Goal: Information Seeking & Learning: Learn about a topic

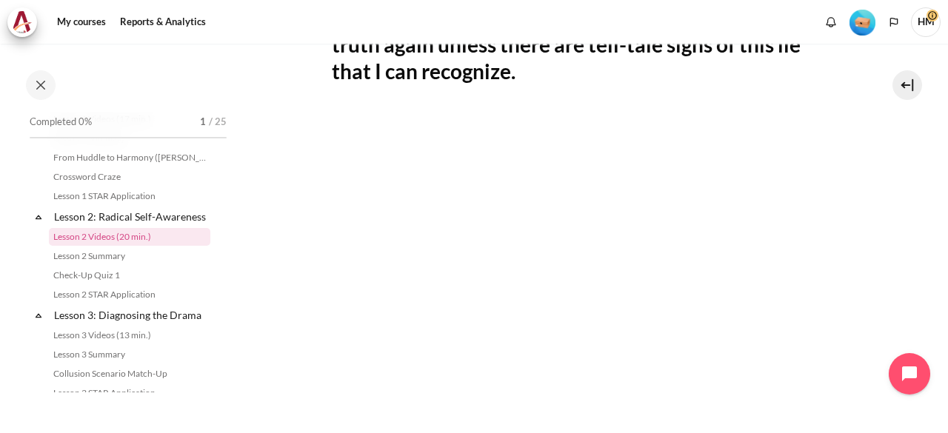
scroll to position [466, 0]
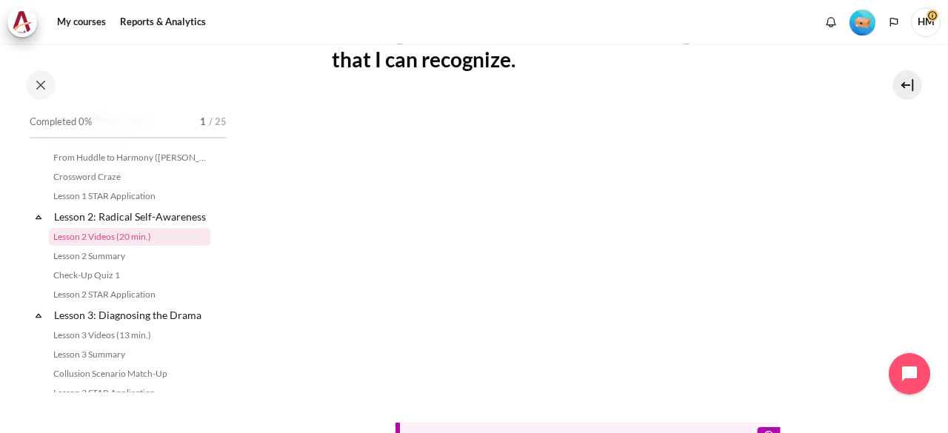
click at [865, 190] on section "My courses ID B1 Lesson 2: Radical Self-Awareness Lesson 2 Videos (20 min.)" at bounding box center [587, 135] width 700 height 1114
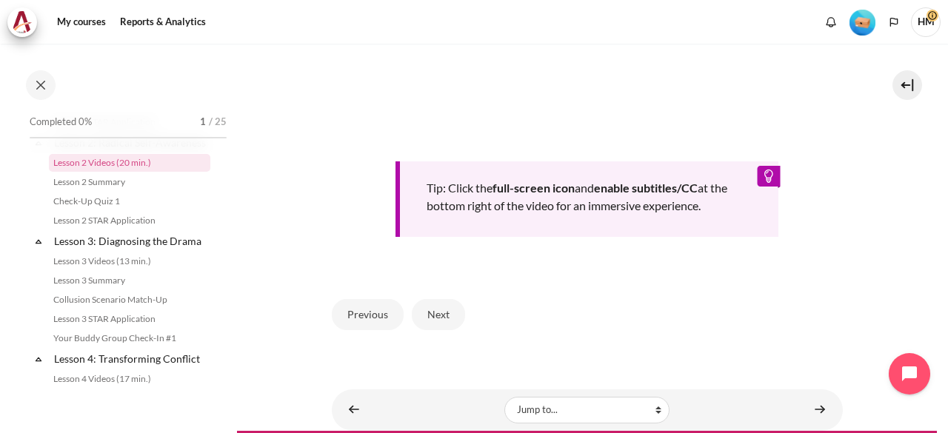
scroll to position [745, 0]
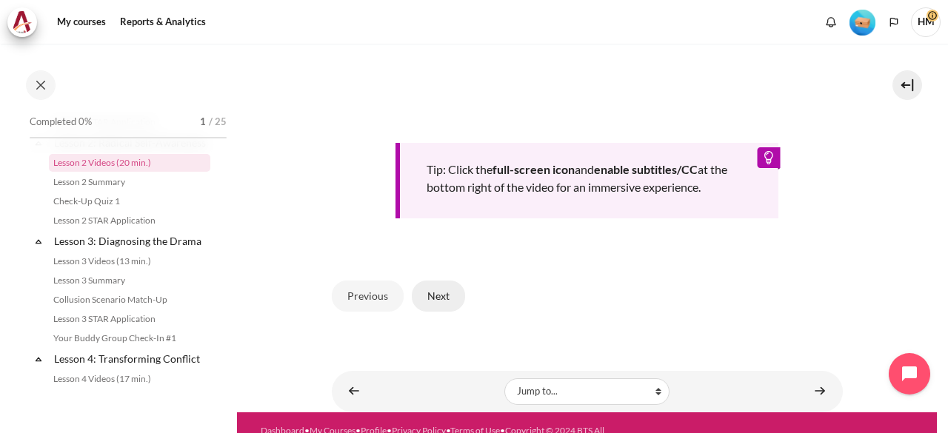
click at [438, 293] on button "Next" at bounding box center [438, 296] width 53 height 31
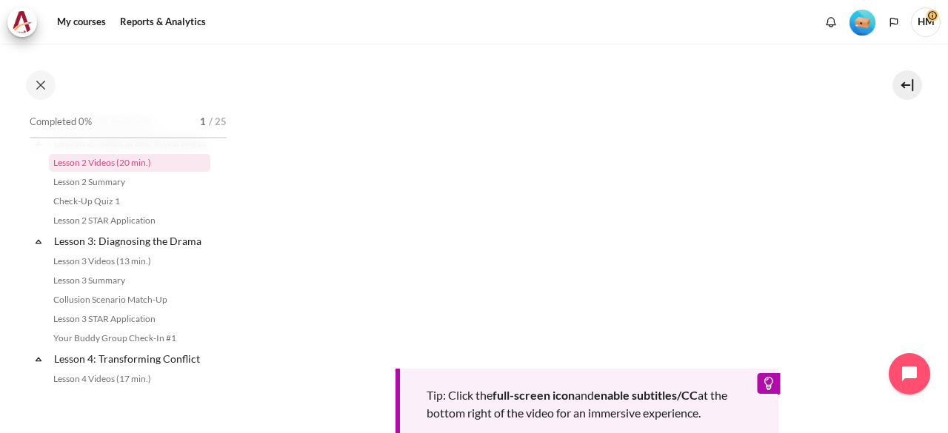
scroll to position [515, 0]
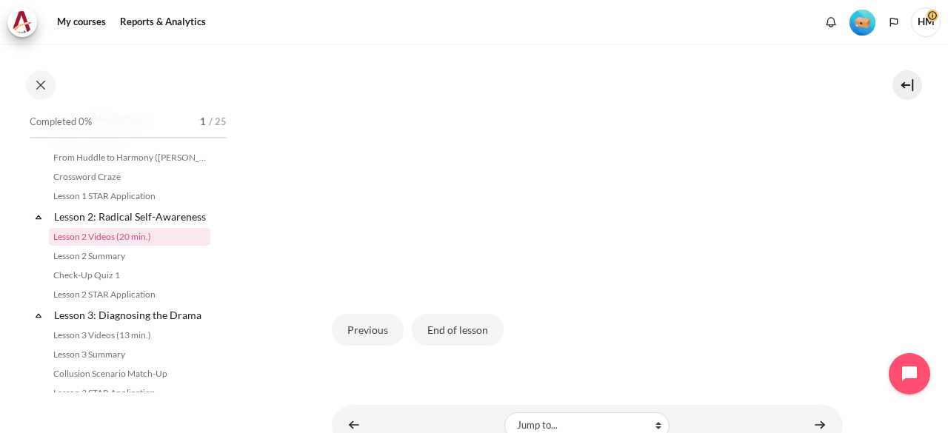
scroll to position [531, 0]
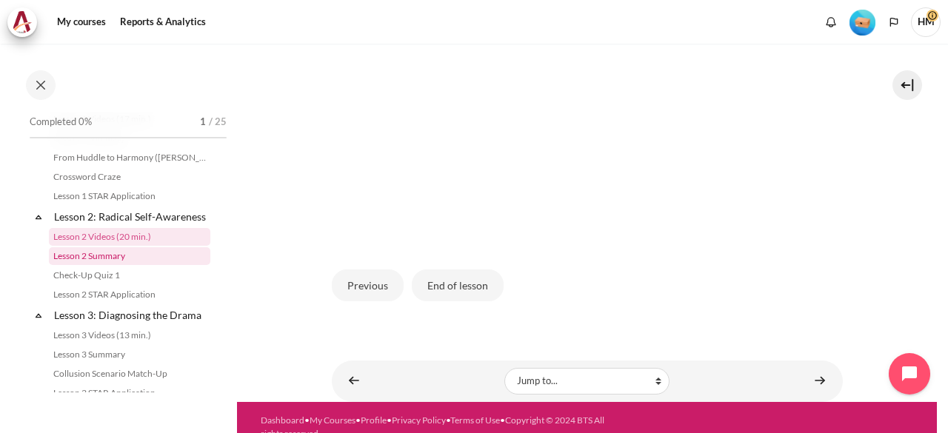
click at [83, 265] on link "Lesson 2 Summary" at bounding box center [129, 256] width 161 height 18
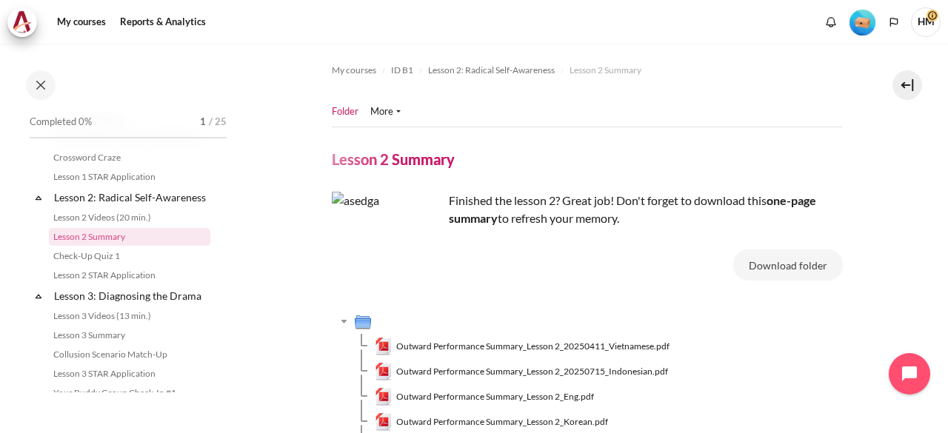
scroll to position [71, 0]
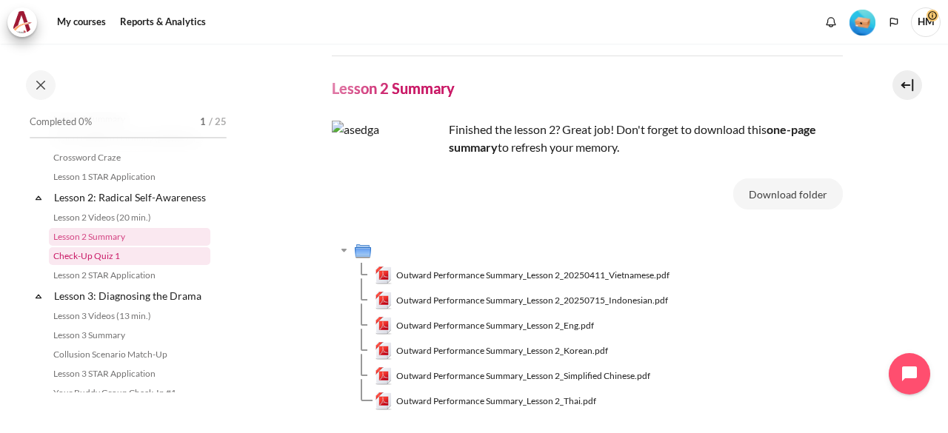
click at [101, 265] on link "Check-Up Quiz 1" at bounding box center [129, 256] width 161 height 18
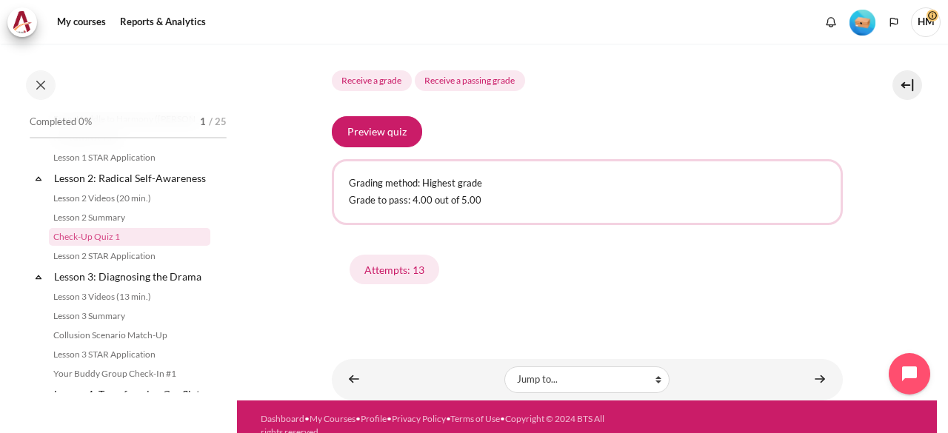
scroll to position [680, 0]
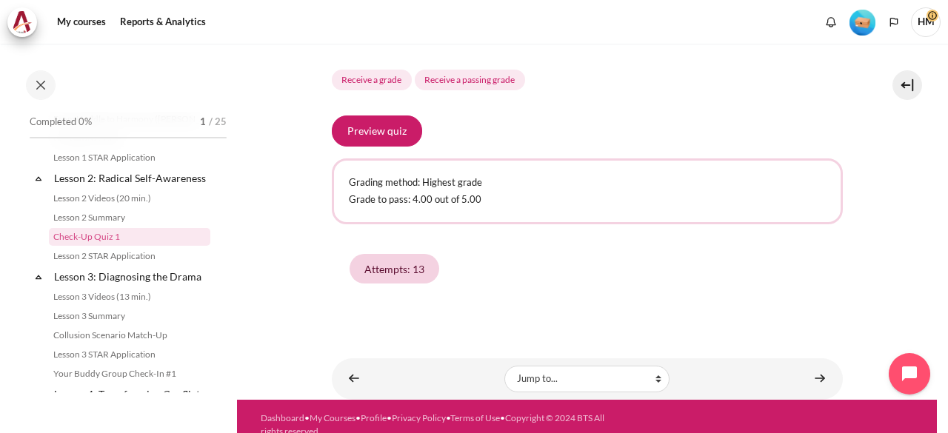
click at [397, 284] on link "Attempts: 13" at bounding box center [394, 269] width 90 height 30
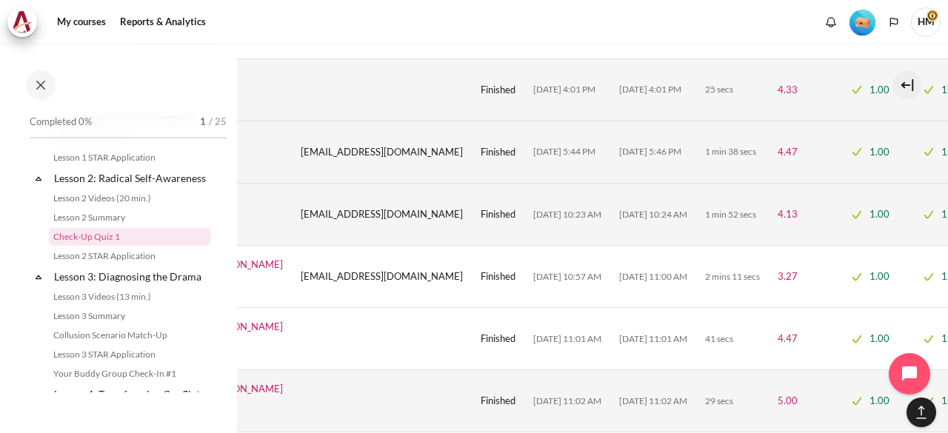
scroll to position [1498, 0]
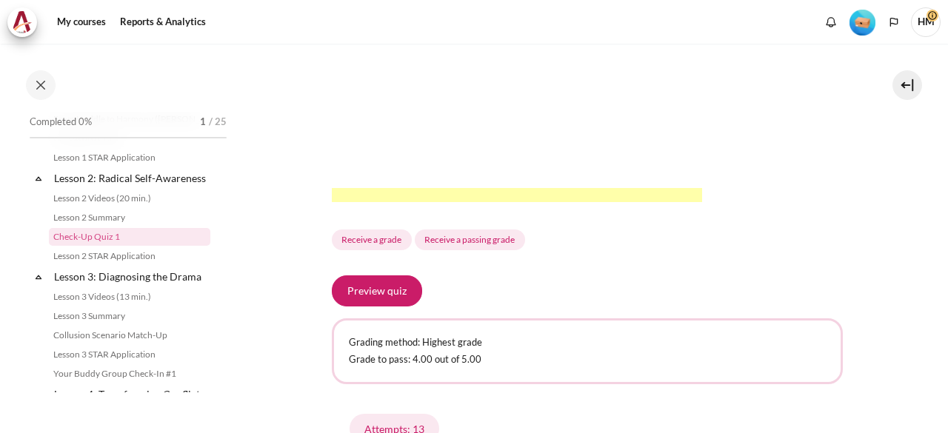
scroll to position [526, 0]
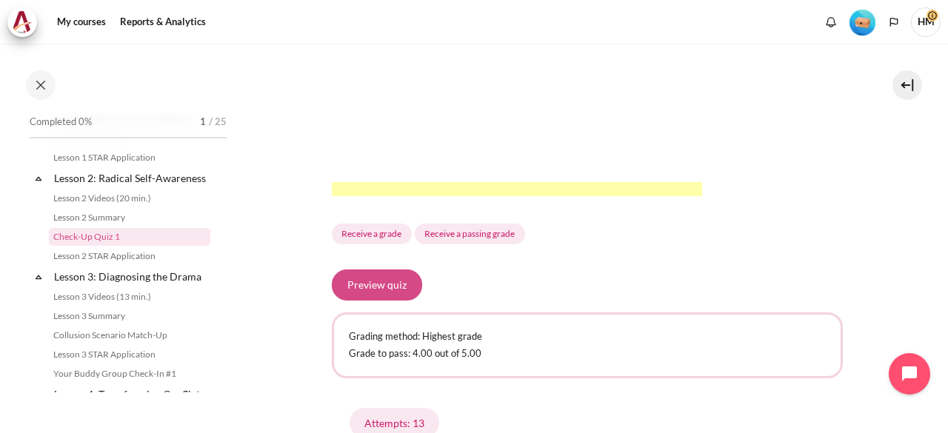
click at [376, 301] on button "Preview quiz" at bounding box center [377, 284] width 90 height 31
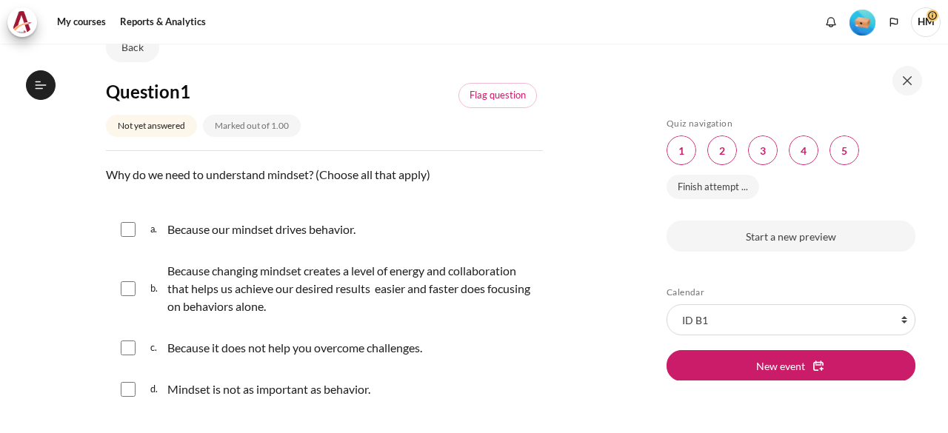
scroll to position [264, 0]
click at [128, 224] on input "Content" at bounding box center [128, 229] width 15 height 15
checkbox input "true"
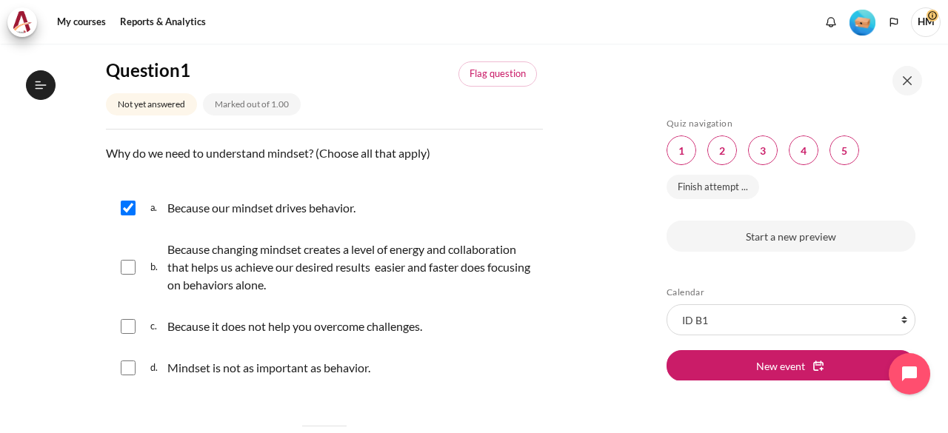
scroll to position [195, 0]
click at [127, 263] on input "Content" at bounding box center [128, 266] width 15 height 15
checkbox input "true"
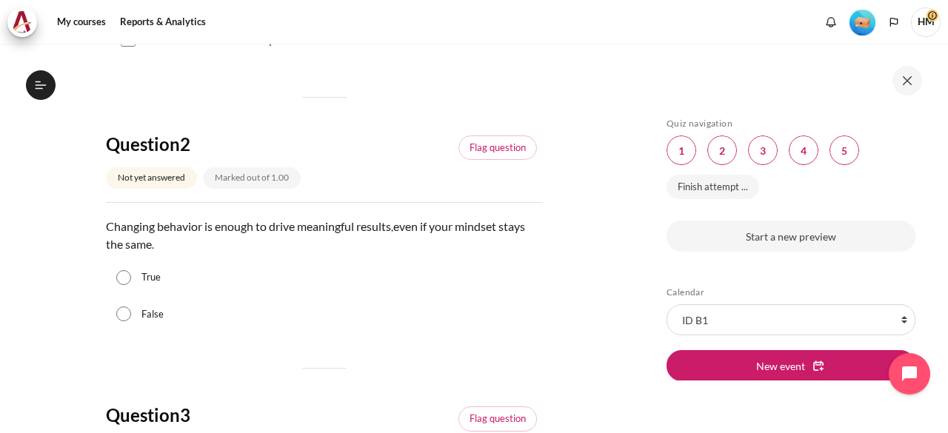
scroll to position [524, 0]
click at [124, 312] on input "False" at bounding box center [123, 312] width 15 height 15
radio input "true"
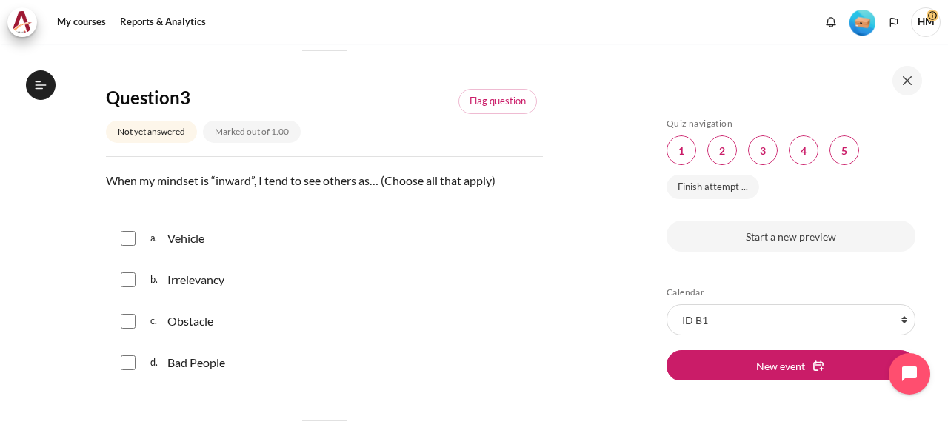
scroll to position [843, 0]
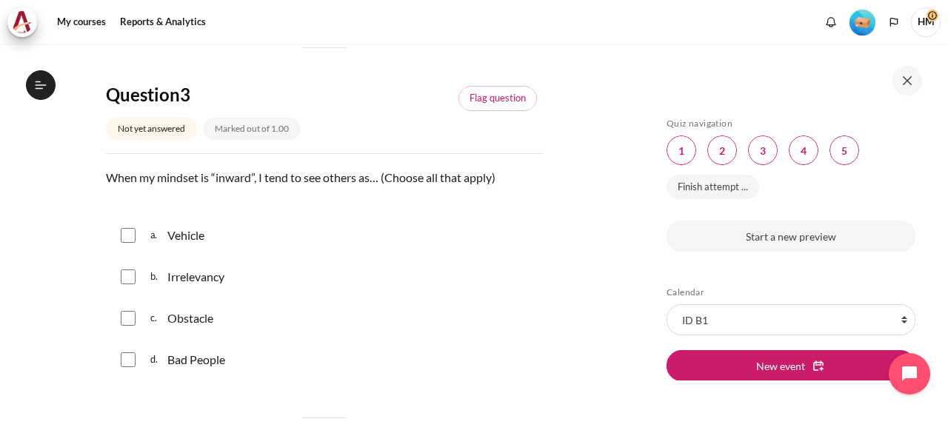
click at [133, 312] on input "Content" at bounding box center [128, 318] width 15 height 15
checkbox input "true"
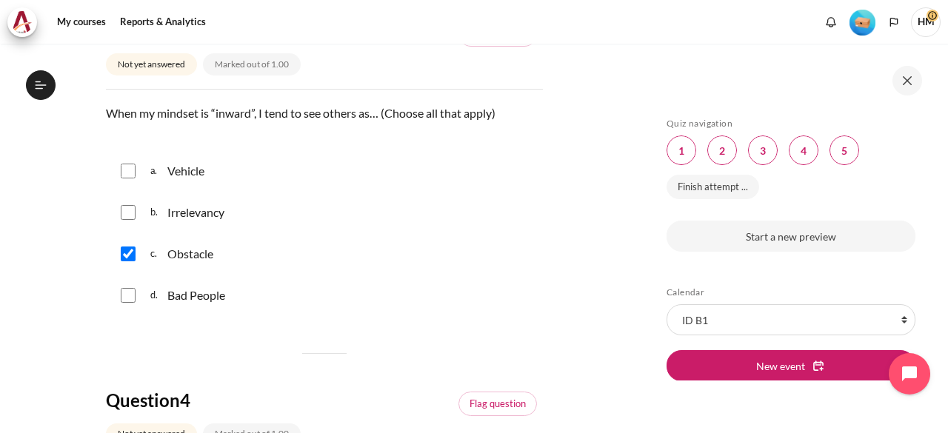
click at [127, 170] on input "Content" at bounding box center [128, 171] width 15 height 15
checkbox input "true"
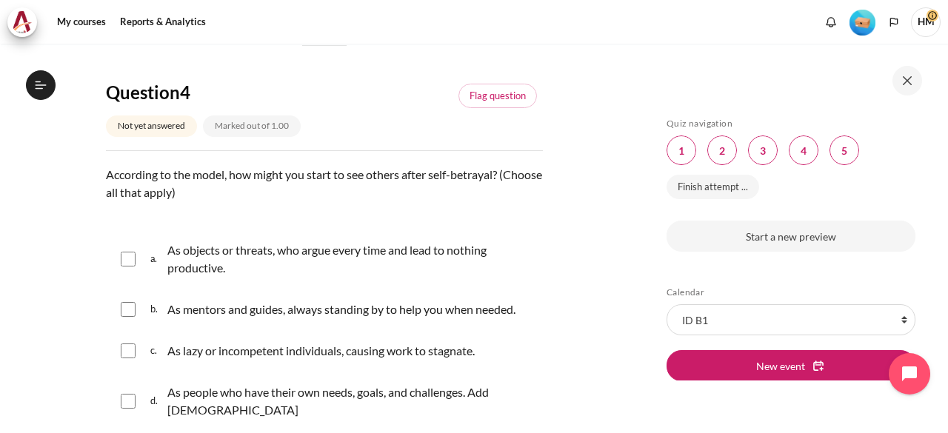
scroll to position [1217, 0]
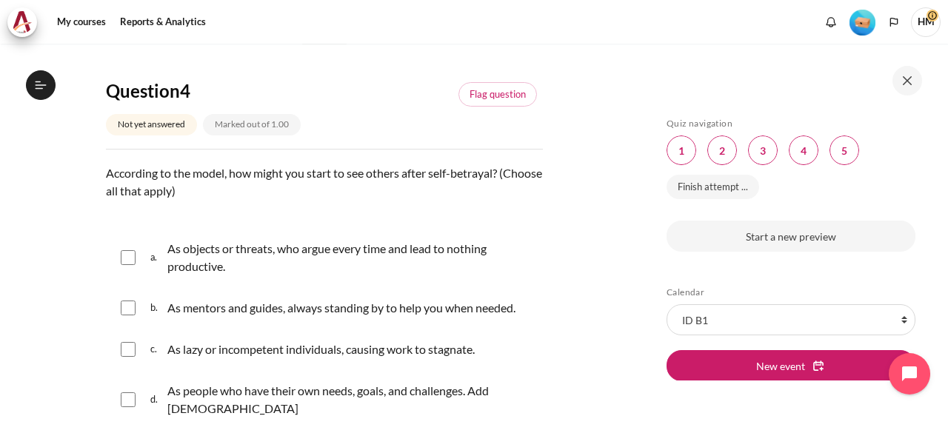
click at [113, 254] on div "a. As objects or threats, who argue every time and lead to nothing productive." at bounding box center [324, 257] width 437 height 56
click at [130, 260] on input "Content" at bounding box center [128, 257] width 15 height 15
checkbox input "true"
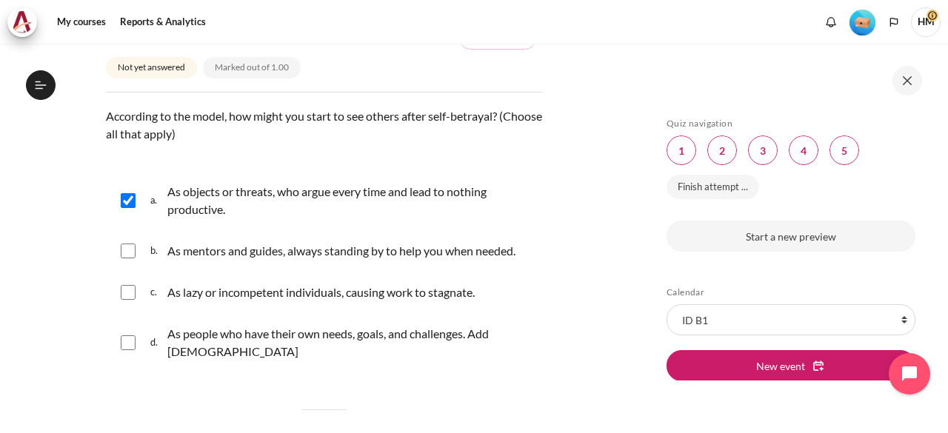
scroll to position [1275, 0]
click at [119, 295] on div "c. As lazy or incompetent individuals, causing work to stagnate." at bounding box center [324, 291] width 437 height 38
click at [127, 288] on input "Content" at bounding box center [128, 291] width 15 height 15
checkbox input "true"
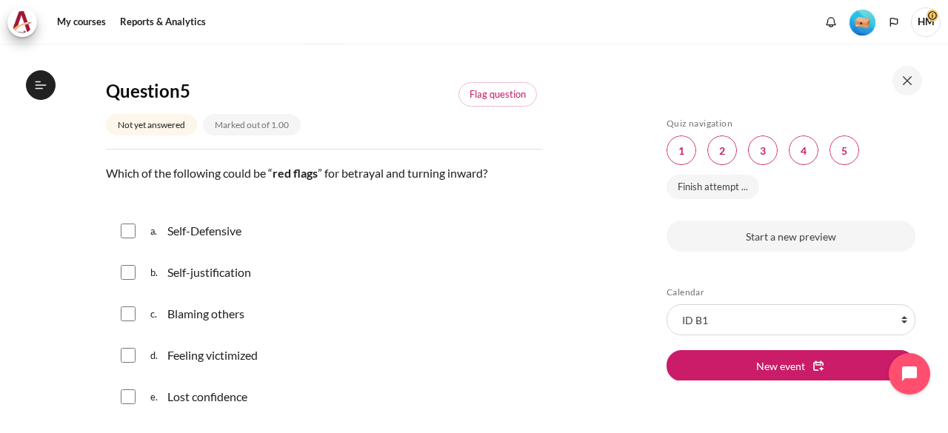
scroll to position [1640, 0]
click at [124, 223] on input "Content" at bounding box center [128, 230] width 15 height 15
checkbox input "true"
click at [125, 264] on input "Content" at bounding box center [128, 271] width 15 height 15
checkbox input "true"
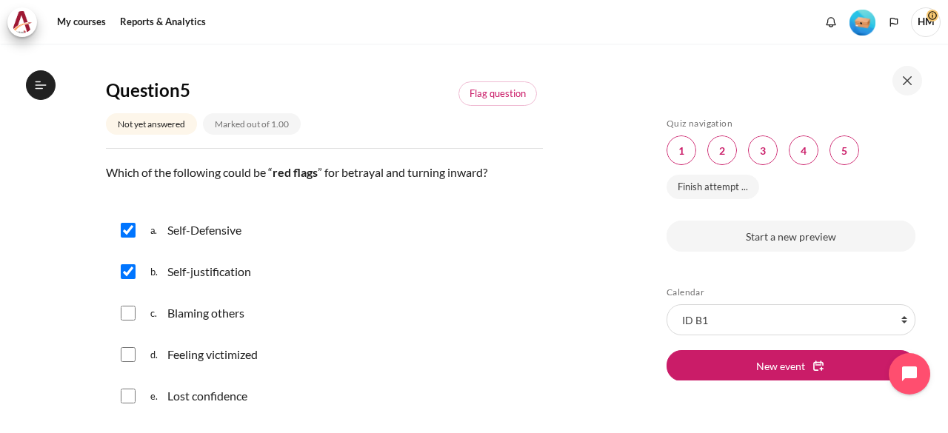
click at [123, 306] on input "Content" at bounding box center [128, 313] width 15 height 15
checkbox input "true"
click at [124, 347] on input "Content" at bounding box center [128, 354] width 15 height 15
checkbox input "true"
click at [124, 389] on input "Content" at bounding box center [128, 396] width 15 height 15
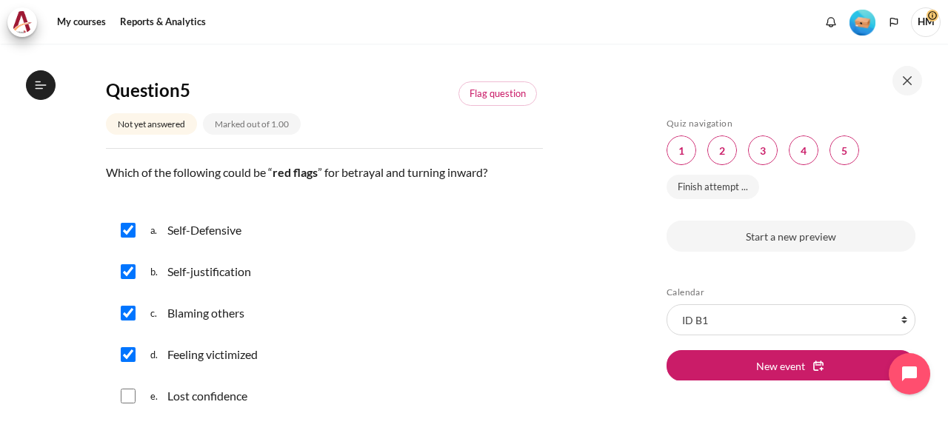
checkbox input "true"
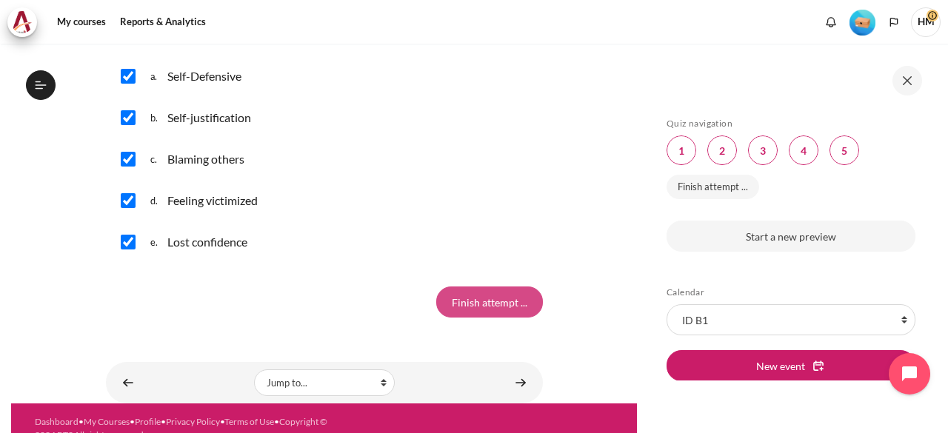
click at [455, 286] on input "Finish attempt ..." at bounding box center [489, 301] width 107 height 31
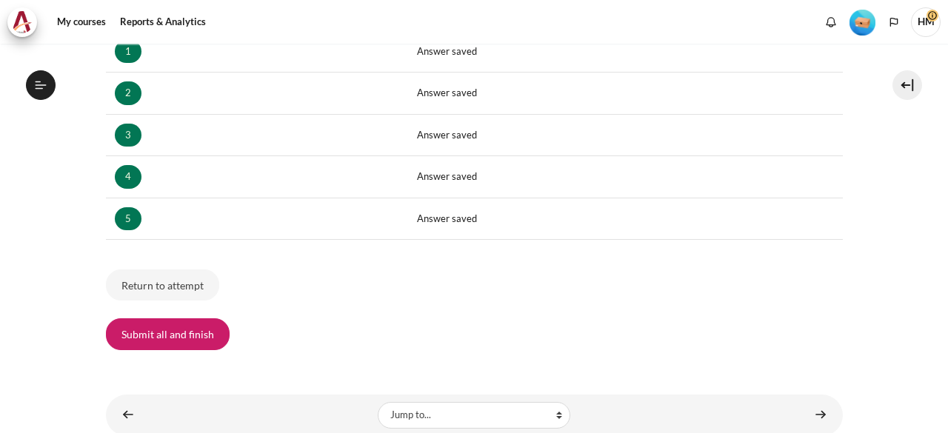
scroll to position [370, 0]
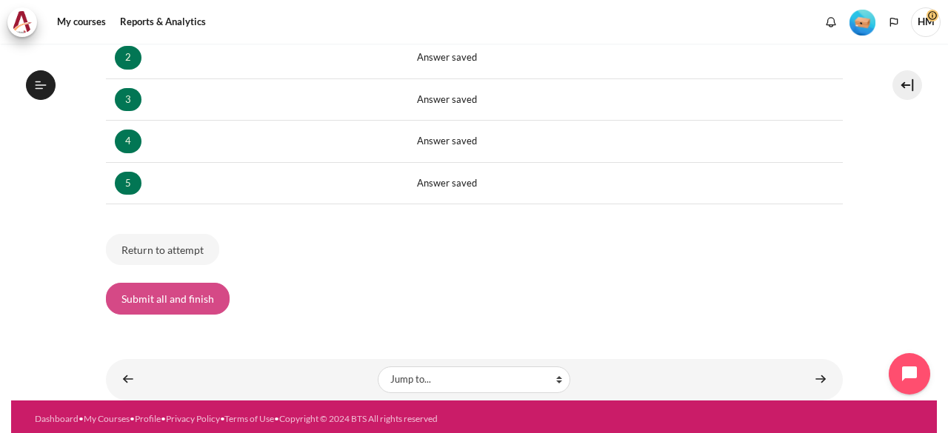
click at [166, 294] on button "Submit all and finish" at bounding box center [168, 298] width 124 height 31
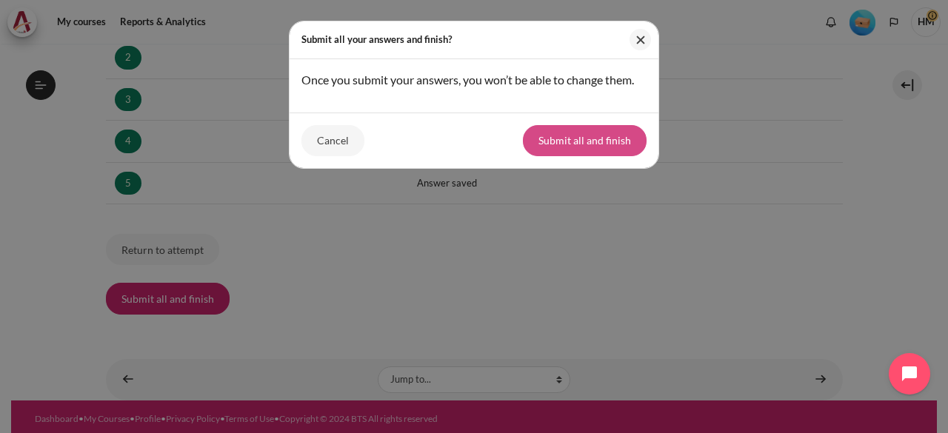
click at [583, 145] on button "Submit all and finish" at bounding box center [585, 140] width 124 height 31
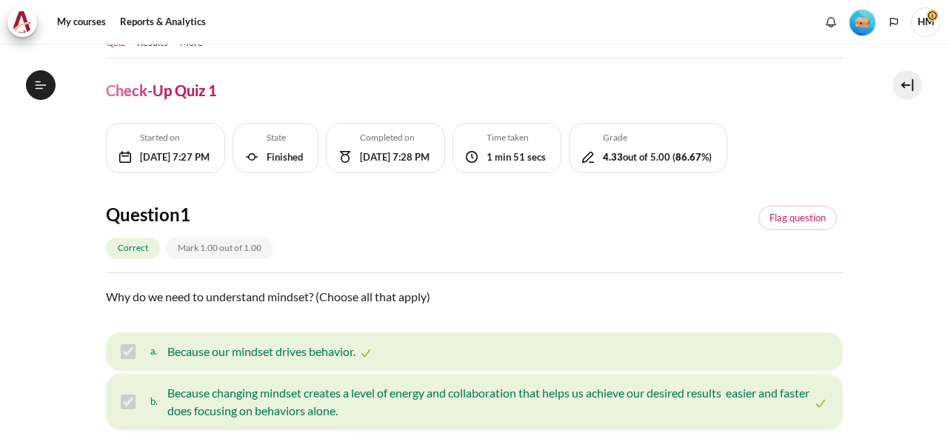
scroll to position [264, 0]
drag, startPoint x: 651, startPoint y: 160, endPoint x: 710, endPoint y: 158, distance: 58.5
click at [561, 158] on div "Time taken 1 min 51 secs" at bounding box center [506, 148] width 109 height 50
click at [604, 203] on div "Started on Tuesday, 14 October 2025, 7:27 PM State Finished Completed on Tuesda…" at bounding box center [474, 163] width 737 height 80
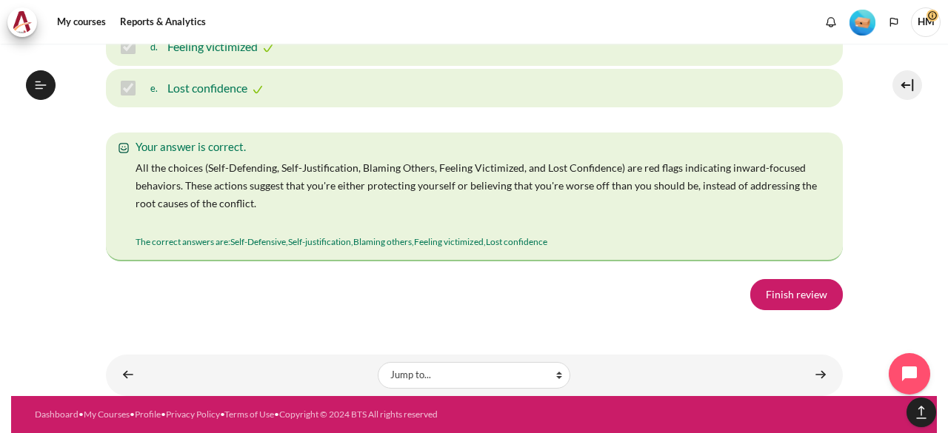
scroll to position [2793, 0]
click at [778, 292] on link "Finish review" at bounding box center [796, 294] width 93 height 31
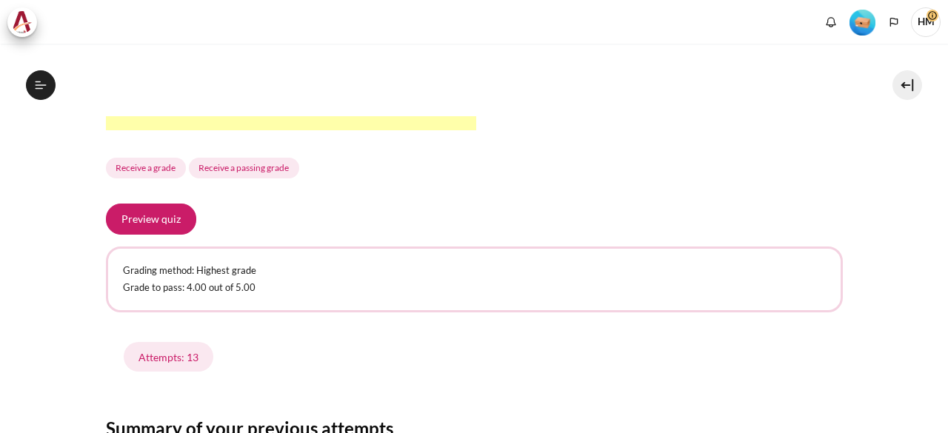
scroll to position [264, 0]
click at [167, 356] on link "Attempts: 13" at bounding box center [169, 357] width 90 height 30
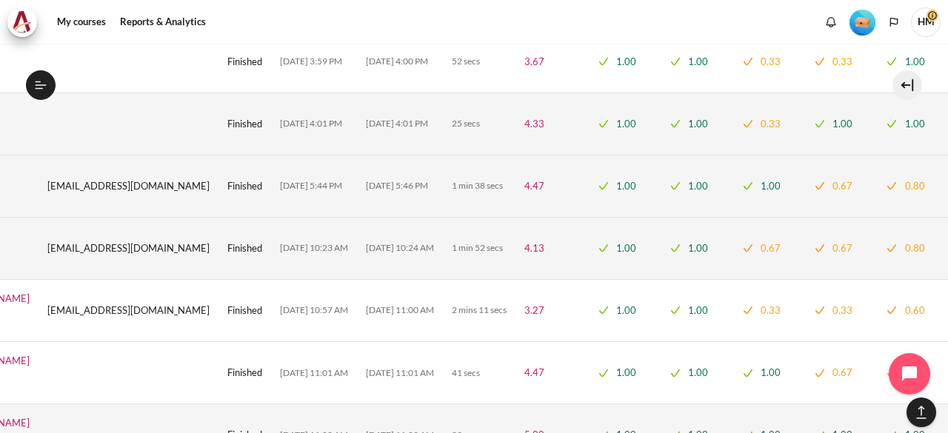
scroll to position [1360, 0]
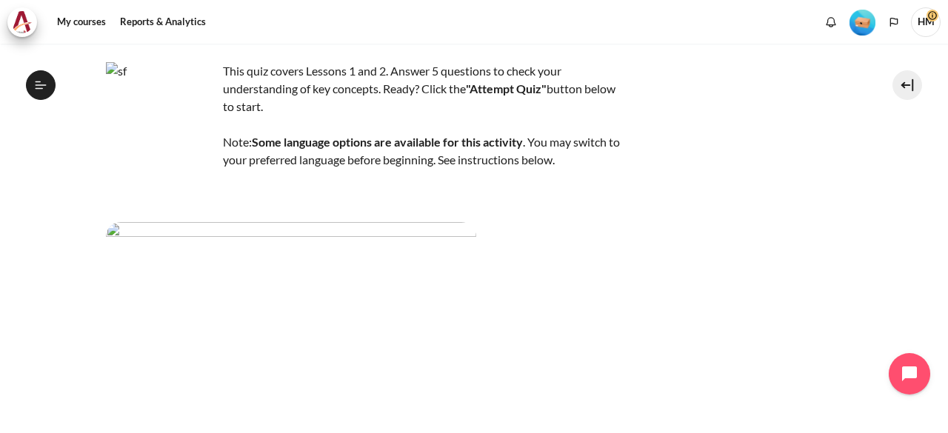
scroll to position [133, 0]
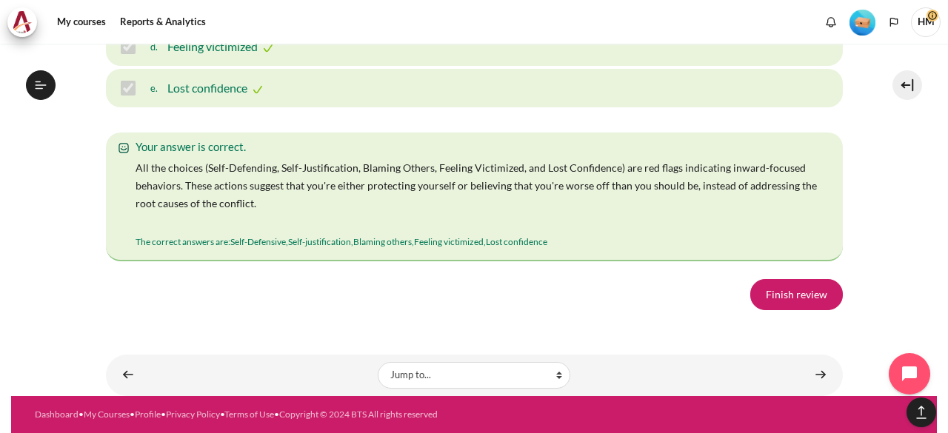
scroll to position [2793, 0]
click at [773, 290] on link "Finish review" at bounding box center [796, 294] width 93 height 31
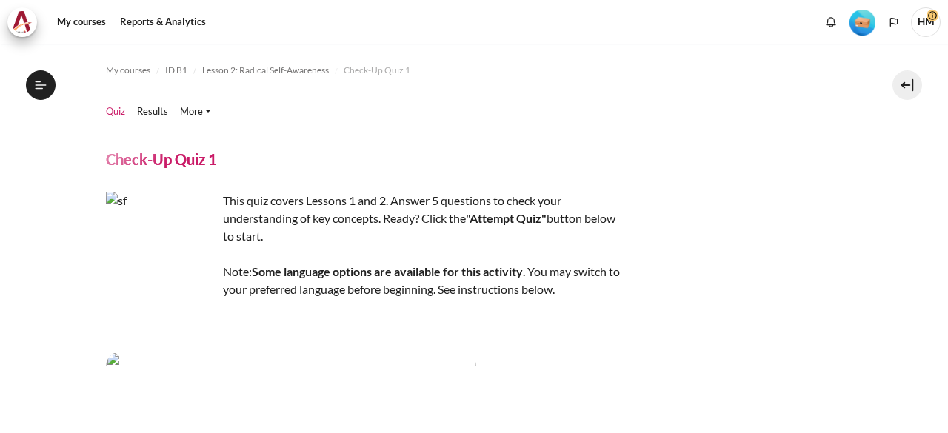
scroll to position [264, 0]
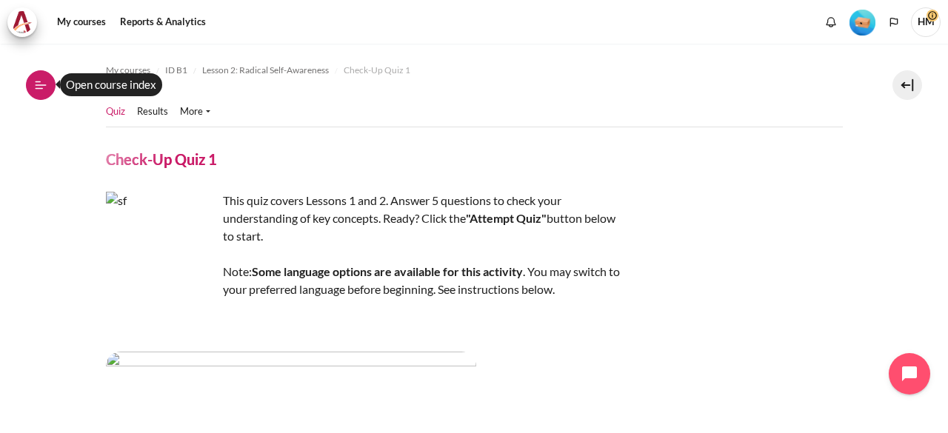
click at [43, 86] on icon at bounding box center [40, 84] width 13 height 13
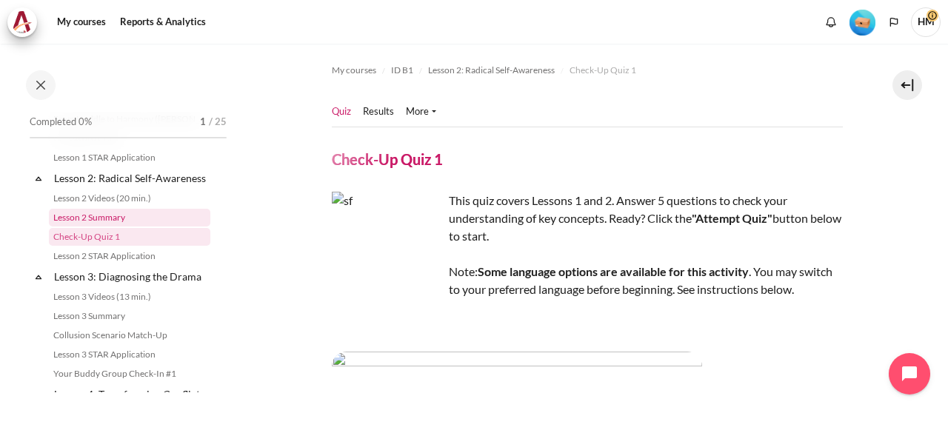
scroll to position [318, 0]
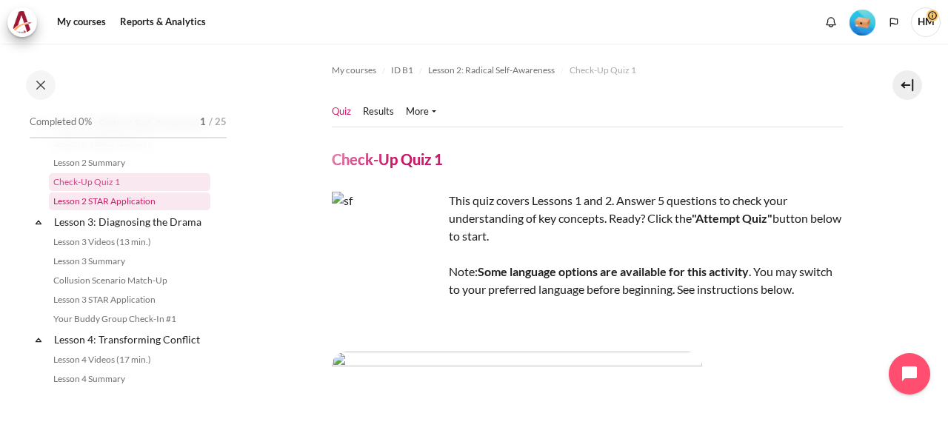
click at [121, 210] on link "Lesson 2 STAR Application" at bounding box center [129, 201] width 161 height 18
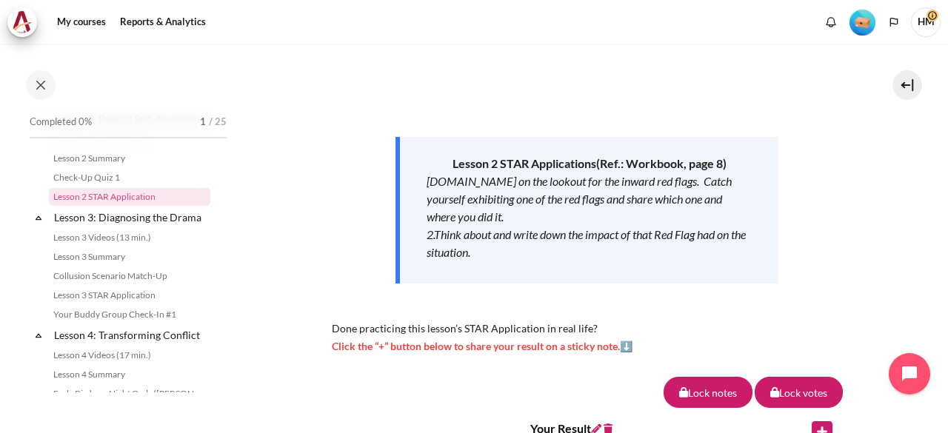
scroll to position [198, 0]
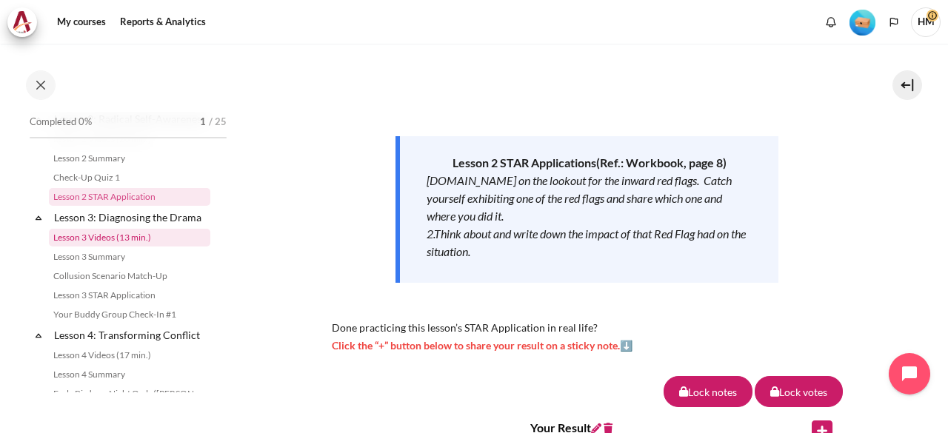
click at [120, 247] on link "Lesson 3 Videos (13 min.)" at bounding box center [129, 238] width 161 height 18
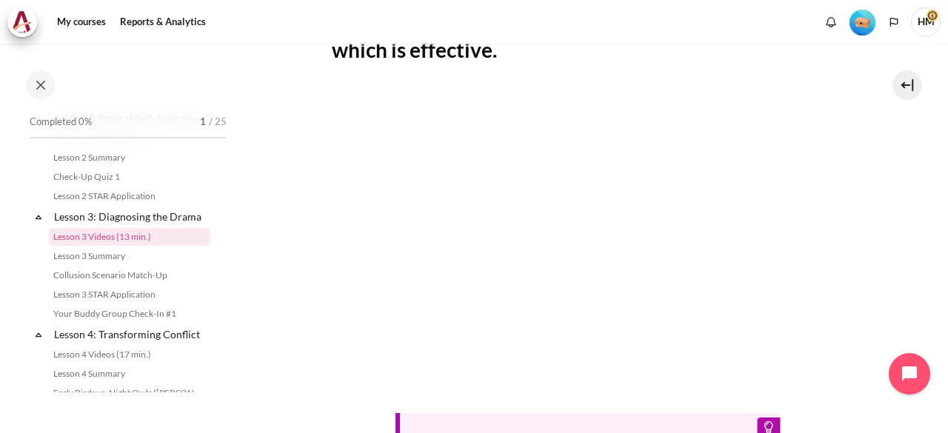
scroll to position [493, 0]
click at [888, 272] on section "My courses ID B1 Lesson 3: Diagnosing the Drama Lesson 3 Videos (13 min.)" at bounding box center [587, 117] width 700 height 1132
click at [271, 241] on section "My courses ID B1 Lesson 3: Diagnosing the Drama Lesson 3 Videos (13 min.)" at bounding box center [587, 117] width 700 height 1132
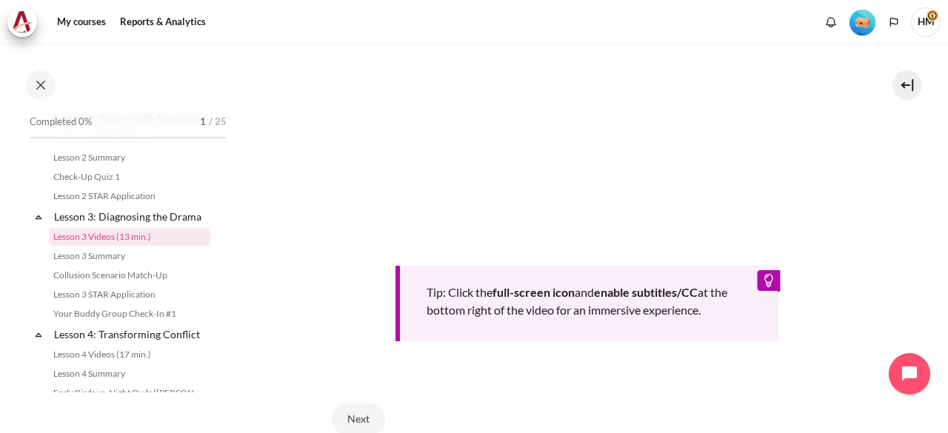
scroll to position [786, 0]
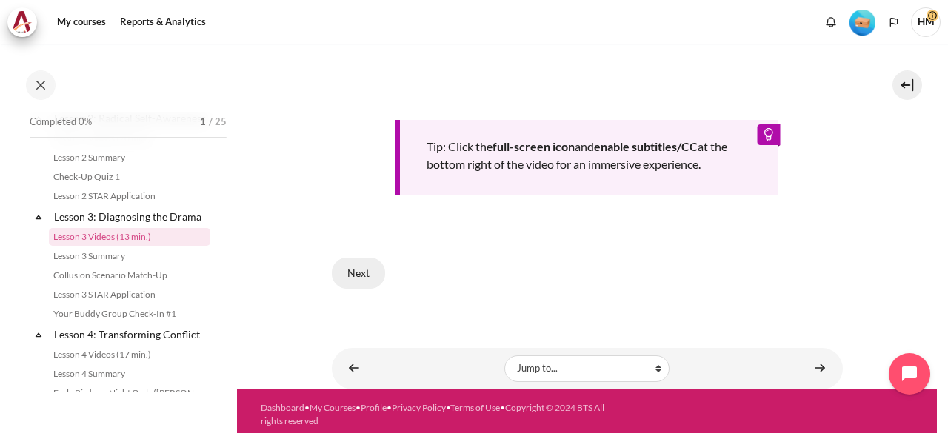
click at [346, 276] on button "Next" at bounding box center [358, 273] width 53 height 31
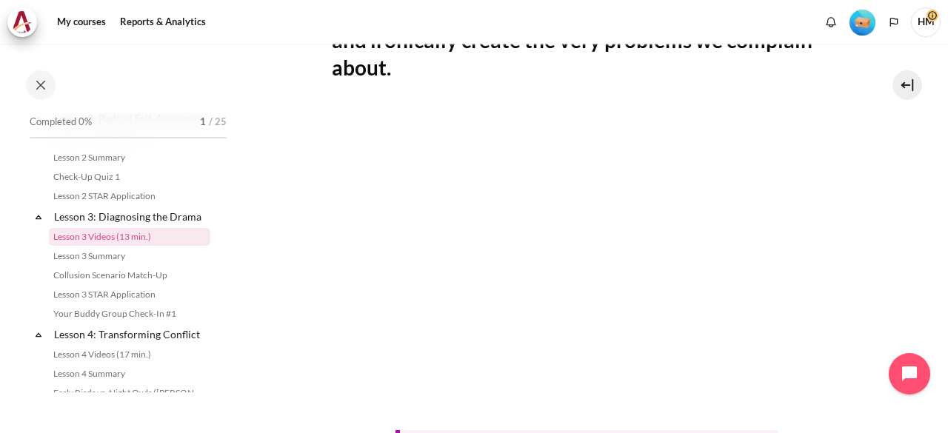
scroll to position [455, 0]
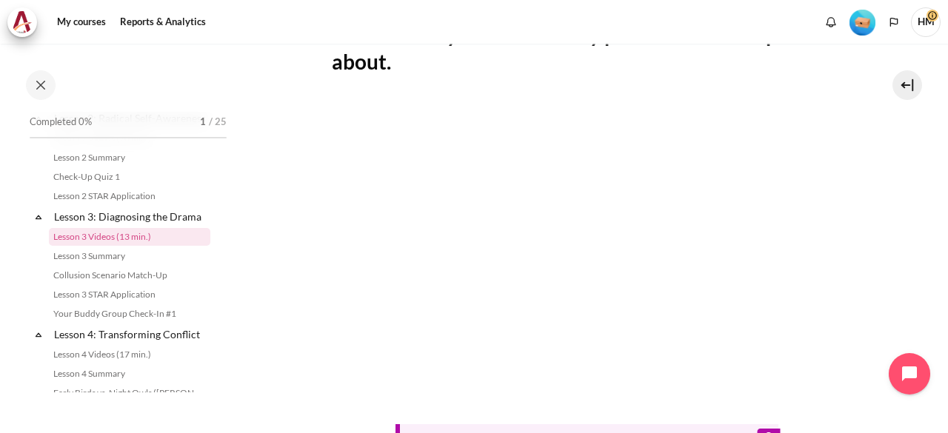
click at [873, 244] on section "My courses ID B1 Lesson 3: Diagnosing the Drama Lesson 3 Videos (13 min.)" at bounding box center [587, 141] width 700 height 1104
click at [878, 262] on section "My courses ID B1 Lesson 3: Diagnosing the Drama Lesson 3 Videos (13 min.)" at bounding box center [587, 141] width 700 height 1104
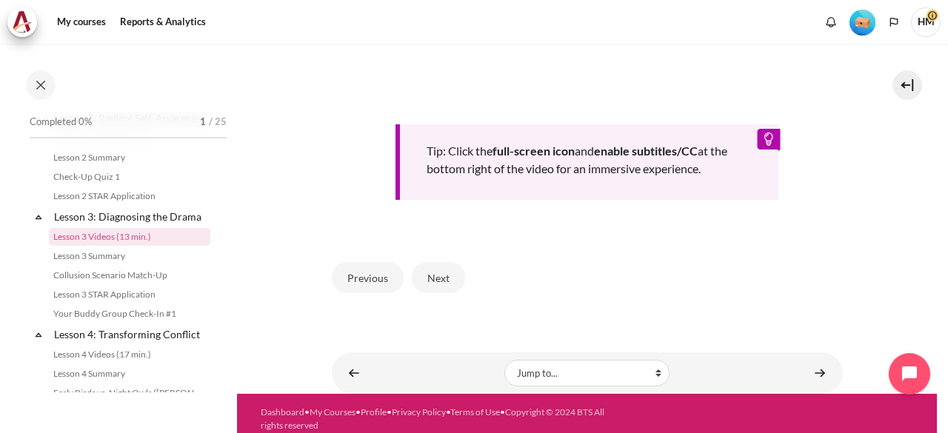
scroll to position [755, 0]
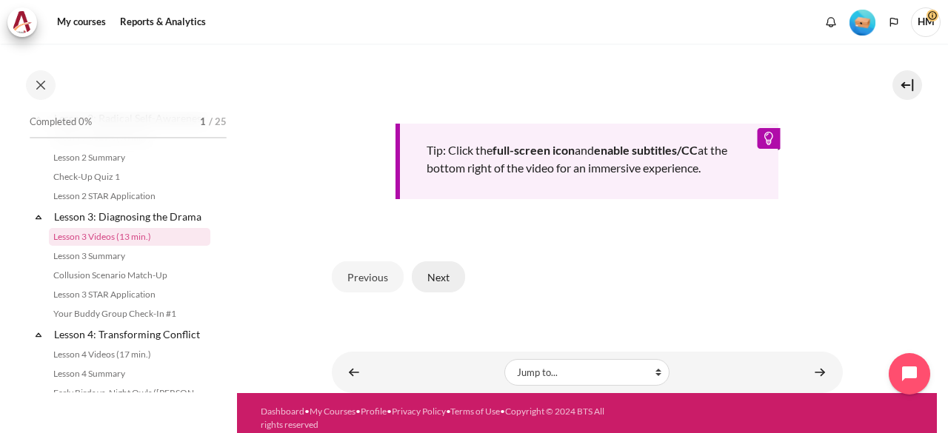
click at [457, 264] on button "Next" at bounding box center [438, 276] width 53 height 31
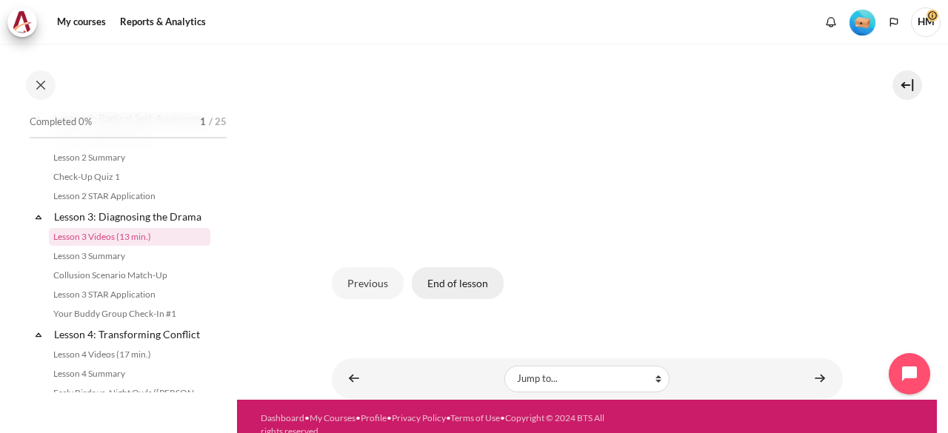
scroll to position [557, 0]
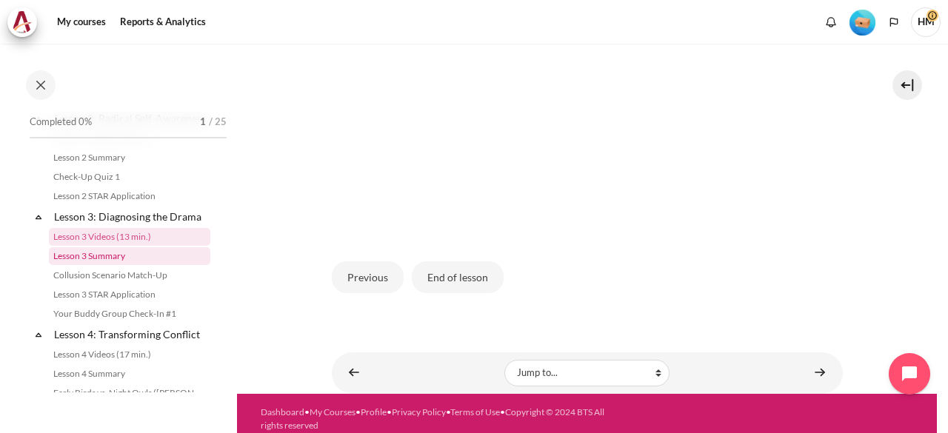
click at [144, 265] on link "Lesson 3 Summary" at bounding box center [129, 256] width 161 height 18
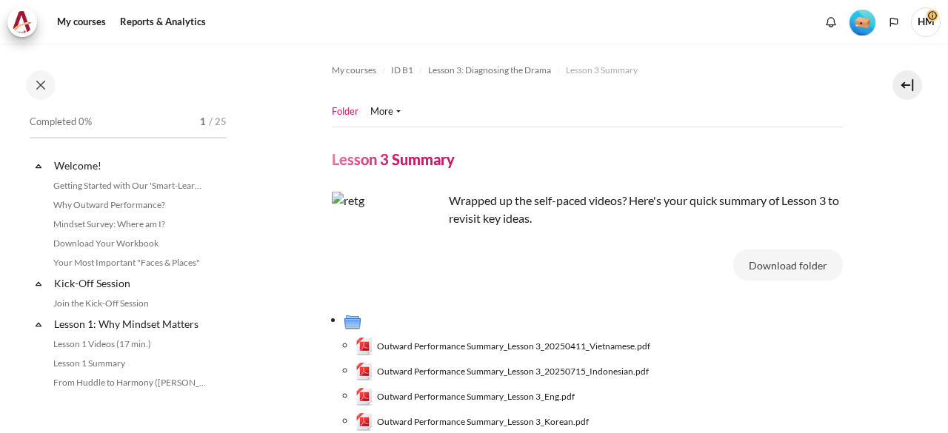
scroll to position [343, 0]
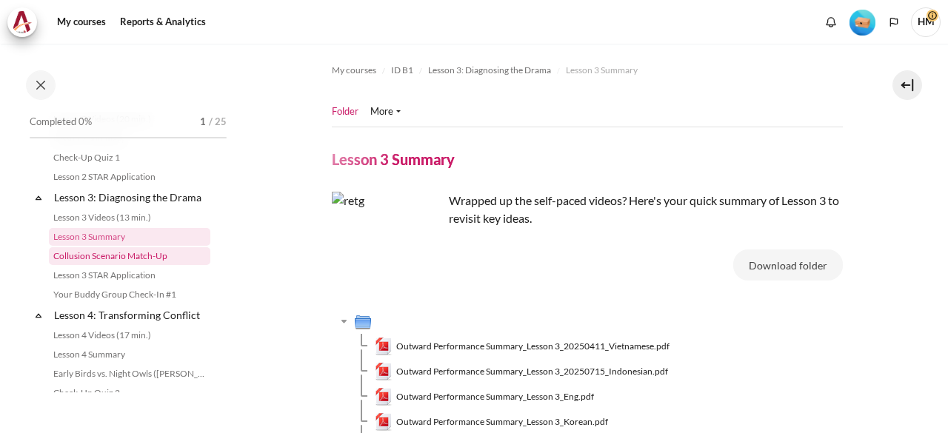
click at [133, 265] on link "Collusion Scenario Match-Up" at bounding box center [129, 256] width 161 height 18
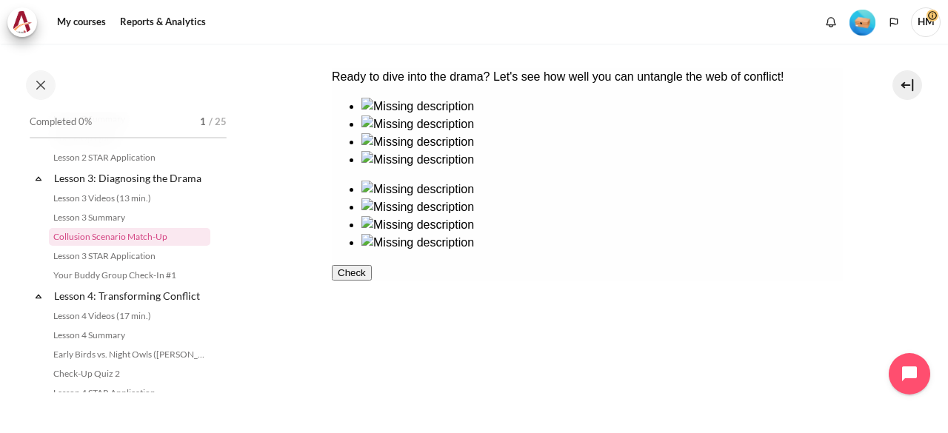
scroll to position [357, 0]
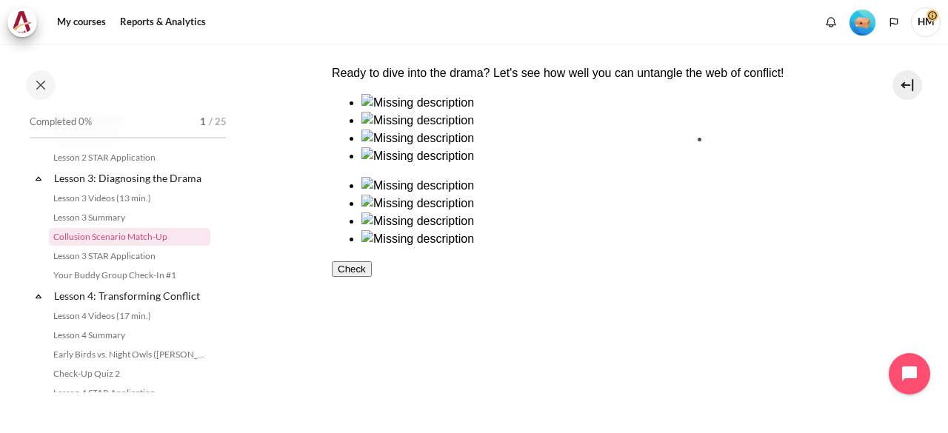
drag, startPoint x: 389, startPoint y: 197, endPoint x: 746, endPoint y: 194, distance: 356.8
drag, startPoint x: 412, startPoint y: 284, endPoint x: 407, endPoint y: 272, distance: 12.6
click at [407, 165] on ul at bounding box center [586, 129] width 511 height 71
drag, startPoint x: 482, startPoint y: 199, endPoint x: 731, endPoint y: 179, distance: 250.3
click at [731, 165] on ul at bounding box center [586, 129] width 511 height 71
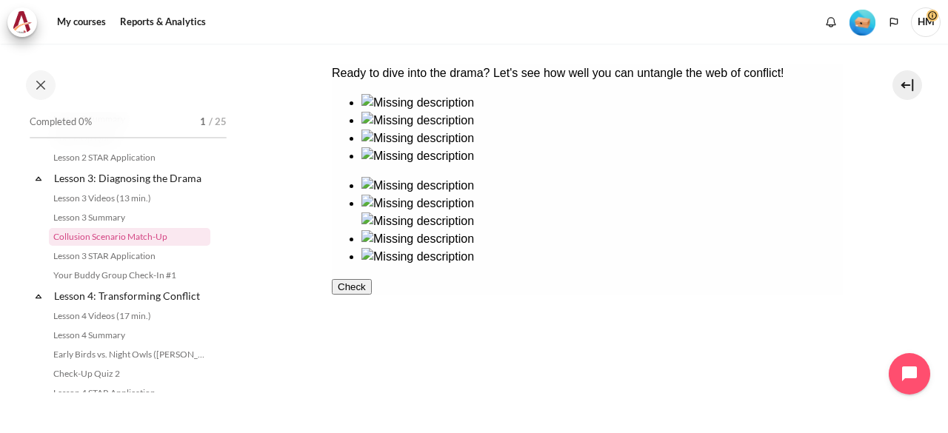
click at [473, 195] on img at bounding box center [417, 204] width 113 height 18
drag, startPoint x: 502, startPoint y: 176, endPoint x: 752, endPoint y: 173, distance: 250.2
drag, startPoint x: 500, startPoint y: 284, endPoint x: 754, endPoint y: 282, distance: 253.9
drag, startPoint x: 367, startPoint y: 192, endPoint x: 611, endPoint y: 287, distance: 262.0
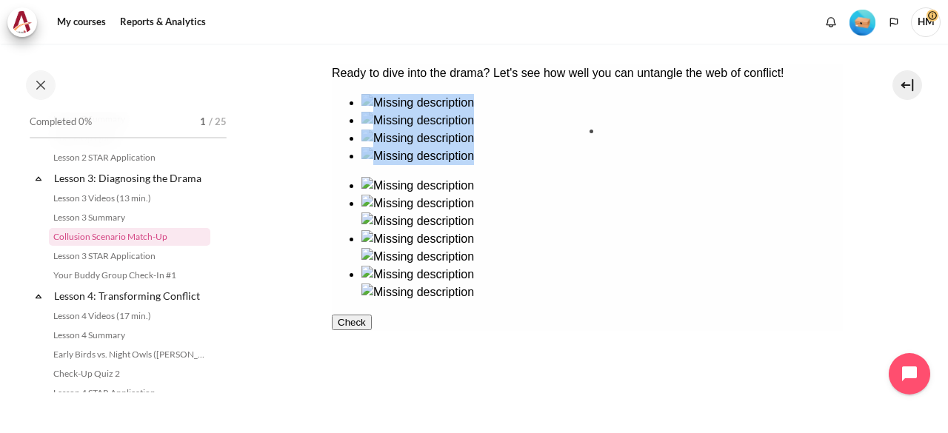
drag, startPoint x: 428, startPoint y: 289, endPoint x: 683, endPoint y: 181, distance: 276.4
click at [371, 348] on button "Check" at bounding box center [351, 340] width 40 height 16
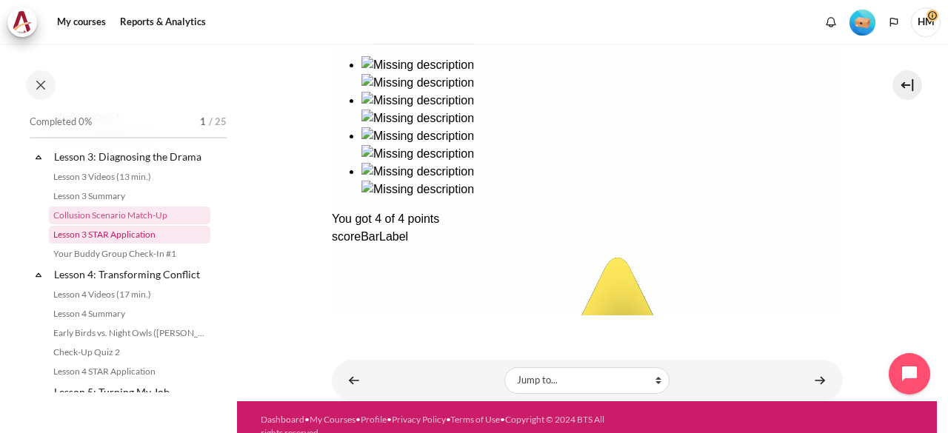
scroll to position [386, 0]
click at [114, 241] on link "Lesson 3 STAR Application" at bounding box center [129, 233] width 161 height 18
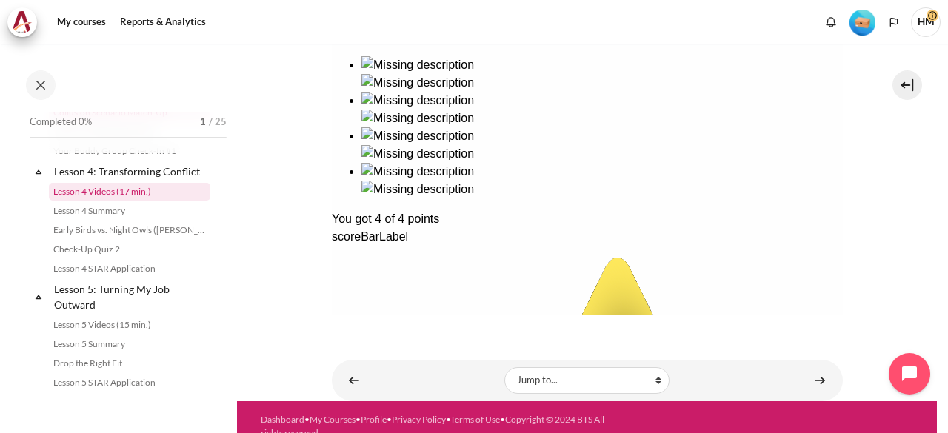
scroll to position [555, 0]
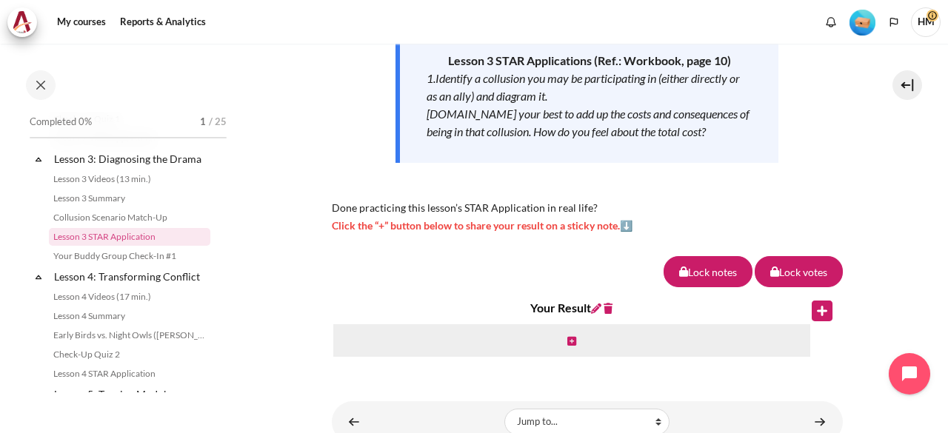
scroll to position [358, 0]
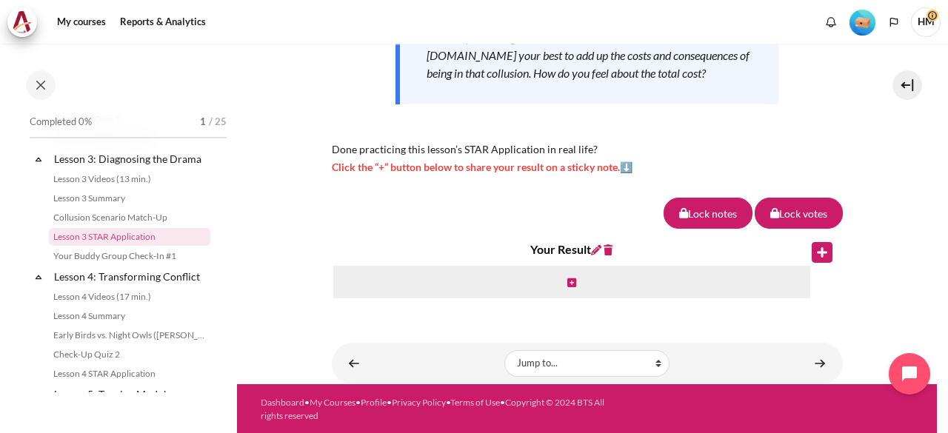
click at [123, 281] on div "Expand Collapse Lesson 4: Transforming Conflict Highlighted" at bounding box center [128, 276] width 194 height 21
